Goal: Transaction & Acquisition: Obtain resource

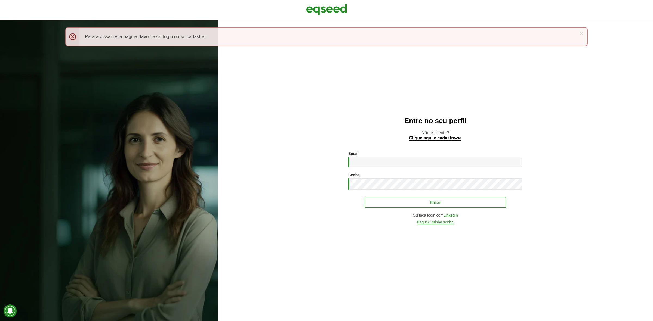
type input "**********"
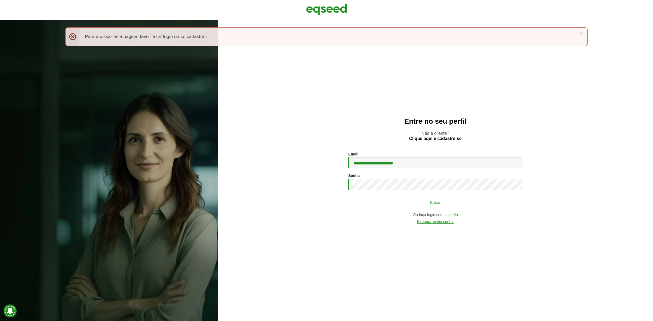
click at [397, 206] on button "Entrar" at bounding box center [434, 202] width 141 height 10
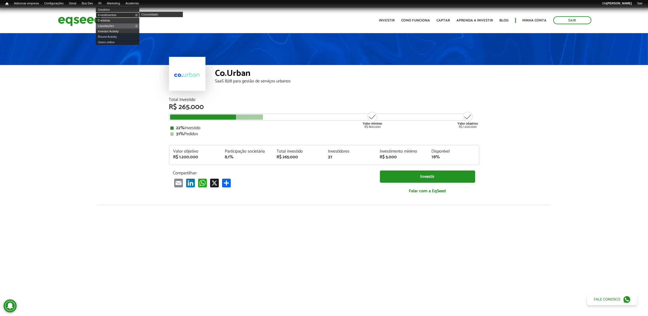
click at [108, 15] on link "Investimentos" at bounding box center [118, 14] width 44 height 5
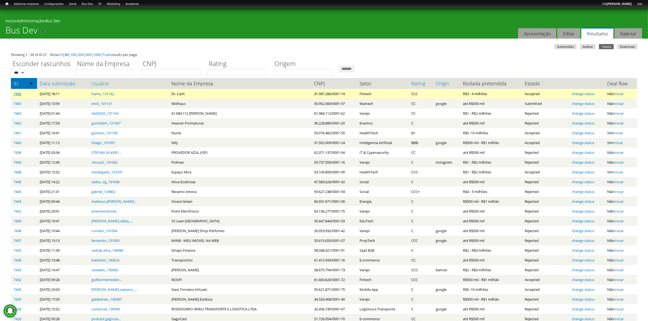
click at [16, 92] on link "7466" at bounding box center [18, 93] width 8 height 5
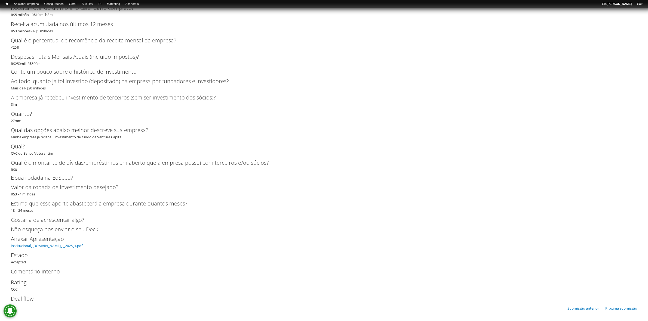
scroll to position [1647, 0]
click at [56, 243] on link "institucional_[DOMAIN_NAME]_-_2025_1.pdf" at bounding box center [47, 245] width 72 height 5
